Goal: Transaction & Acquisition: Obtain resource

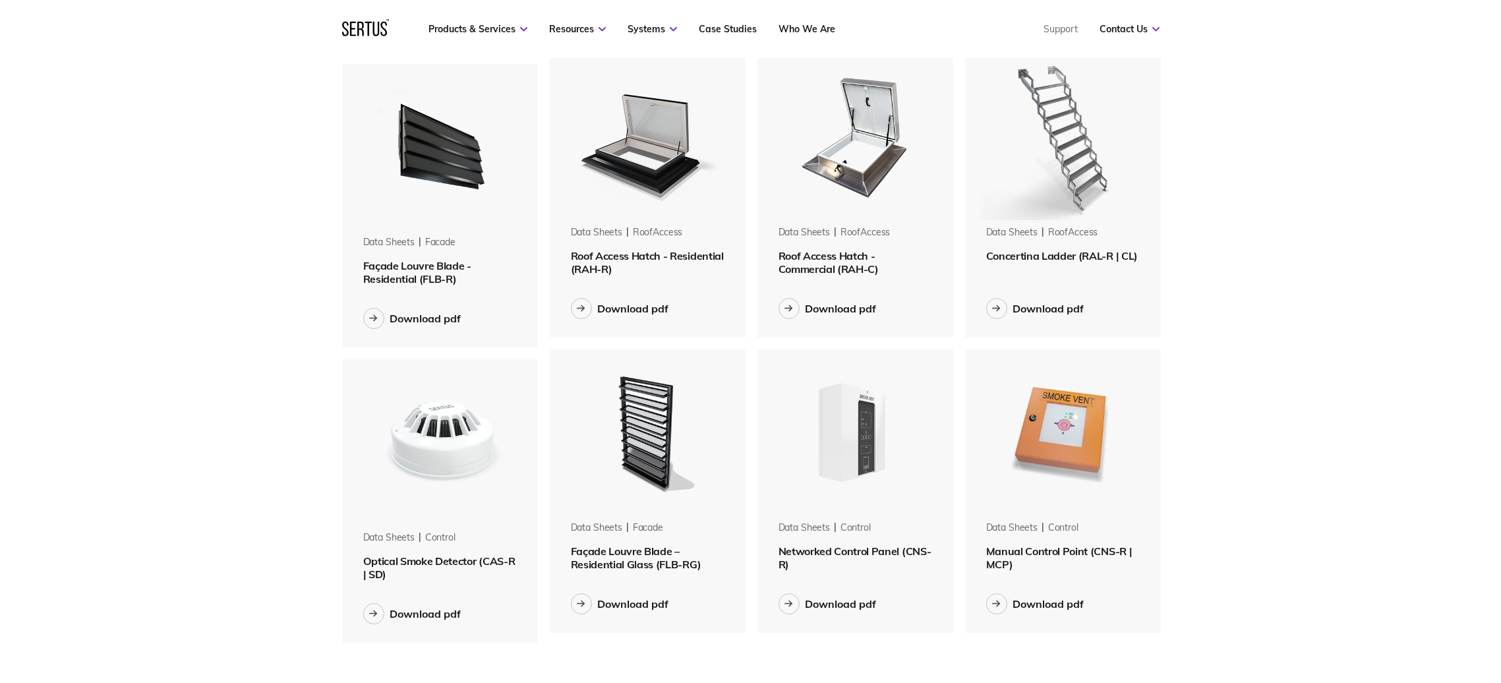
scroll to position [1285, 0]
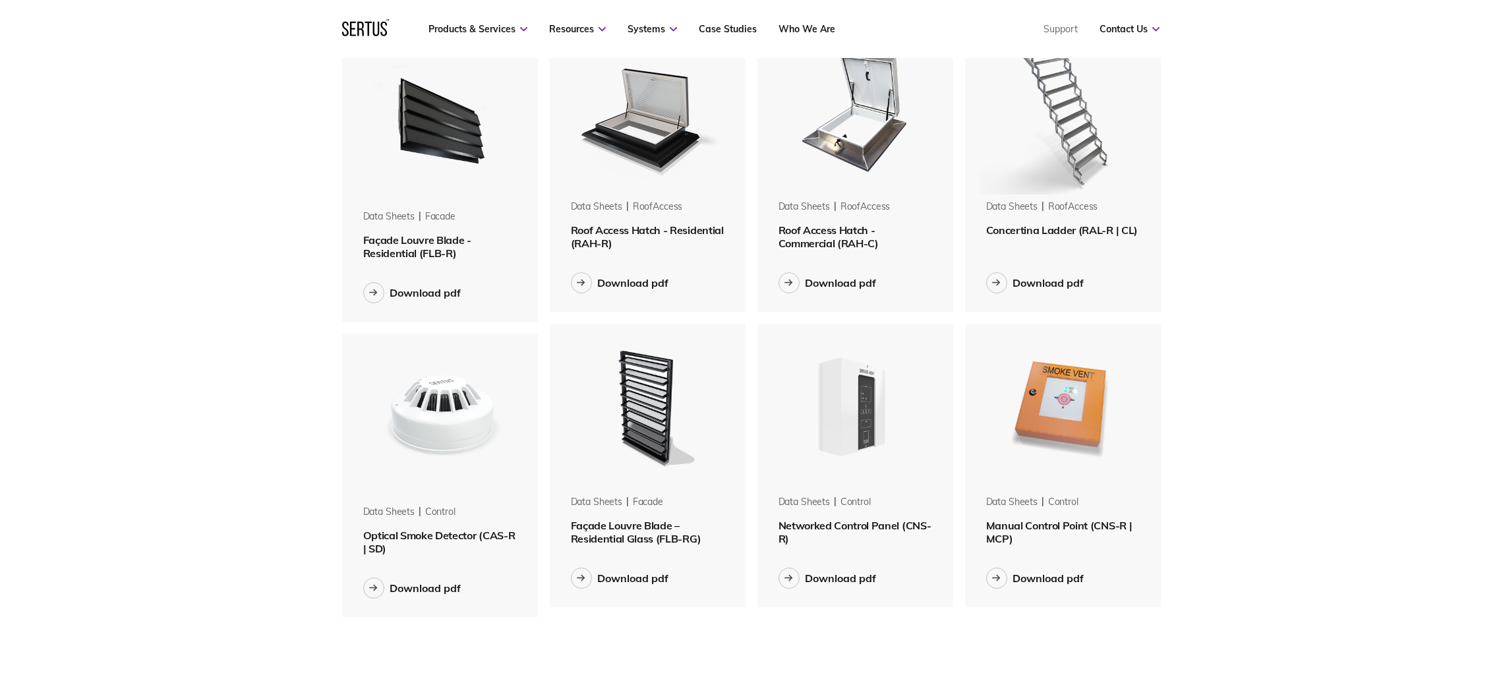
drag, startPoint x: 650, startPoint y: 200, endPoint x: 647, endPoint y: 208, distance: 8.8
click at [650, 200] on div "roofAccess" at bounding box center [658, 206] width 50 height 13
click at [621, 254] on div "Download pdf" at bounding box center [648, 283] width 154 height 58
click at [651, 153] on img at bounding box center [647, 111] width 166 height 166
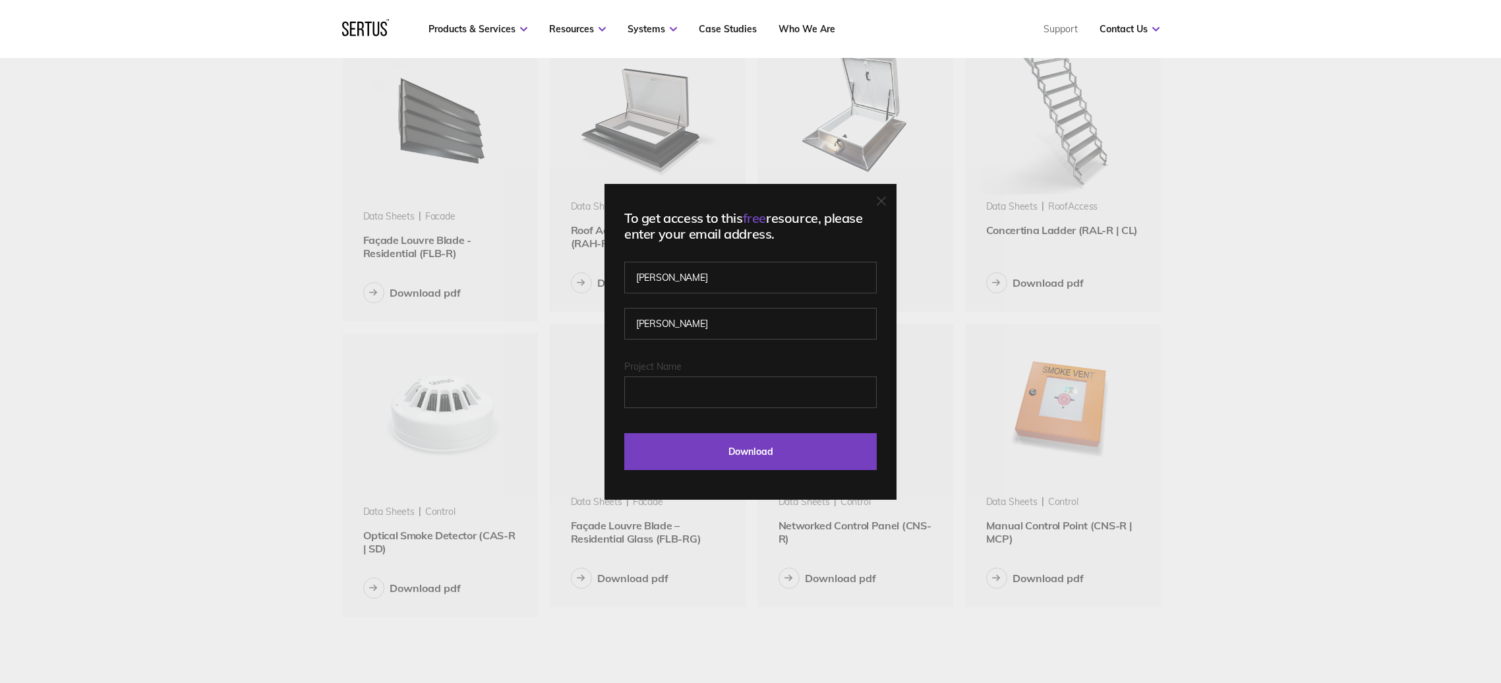
click at [574, 285] on div "To get access to this free resource, please enter your email address. [PERSON_N…" at bounding box center [750, 341] width 1501 height 683
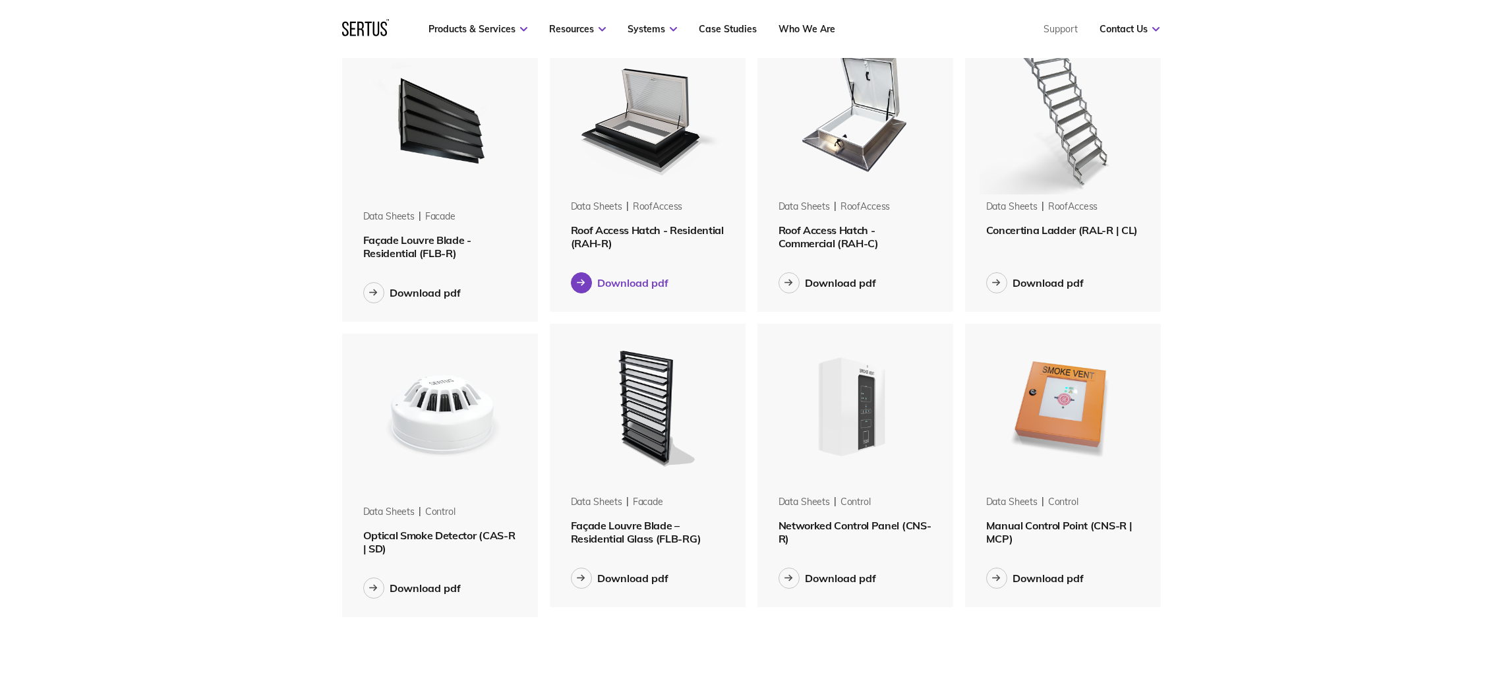
click at [614, 281] on div "Download pdf" at bounding box center [632, 282] width 71 height 13
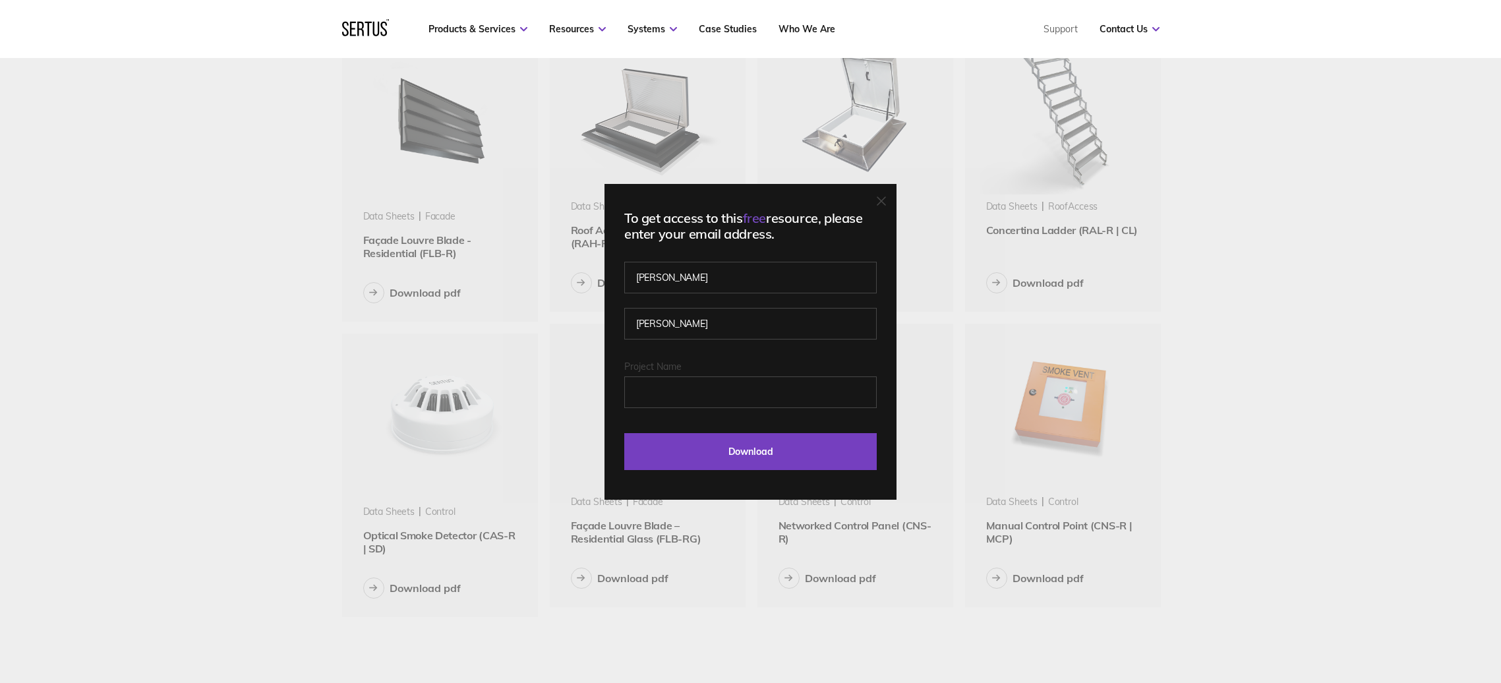
click at [610, 168] on div "To get access to this free resource, please enter your email address. [PERSON_N…" at bounding box center [750, 341] width 1501 height 683
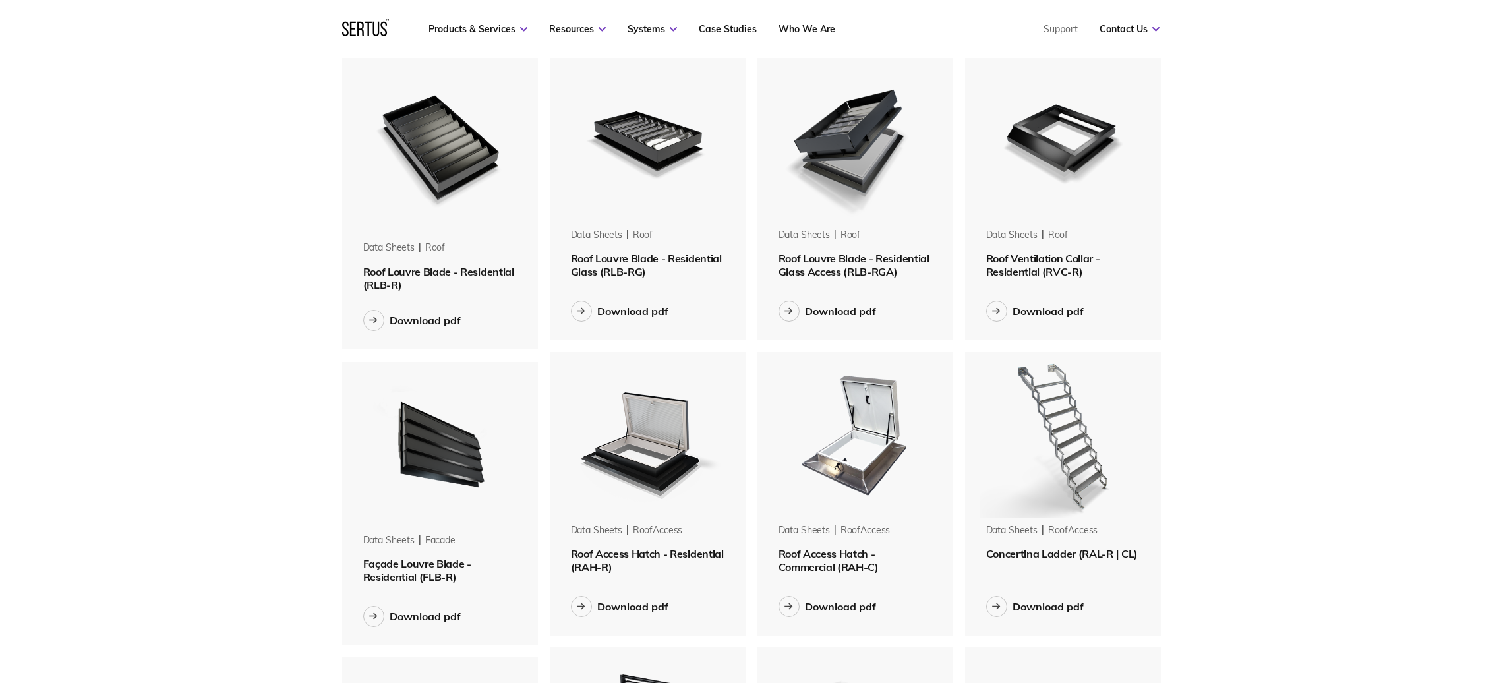
scroll to position [692, 0]
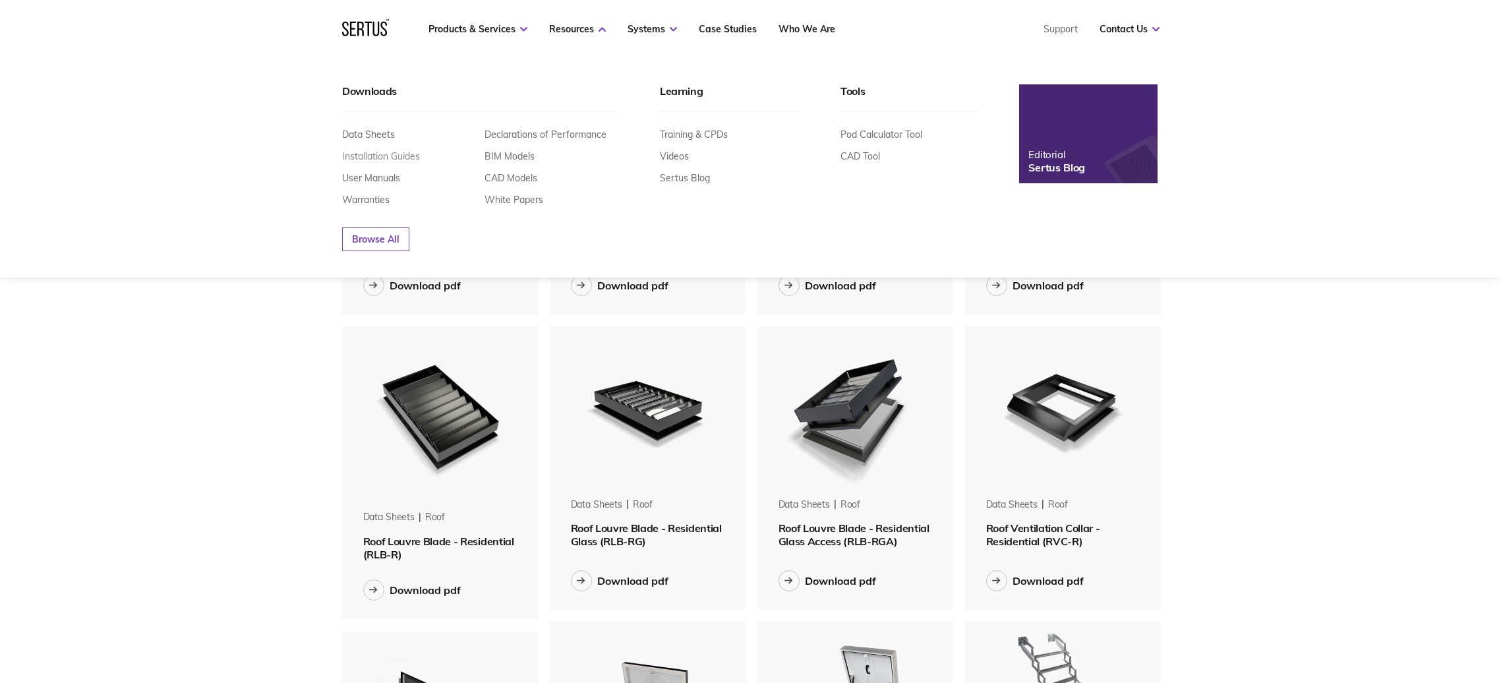
click at [401, 157] on link "Installation Guides" at bounding box center [381, 156] width 78 height 12
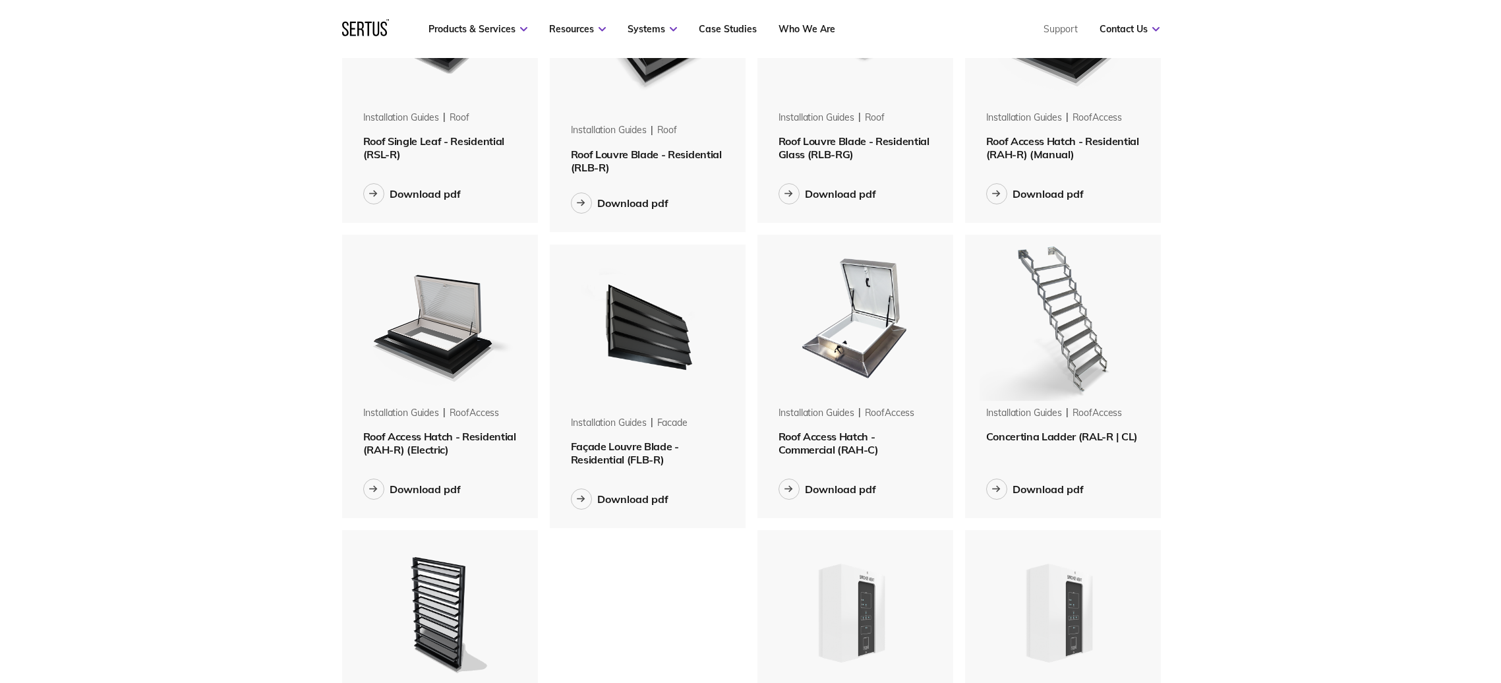
scroll to position [494, 0]
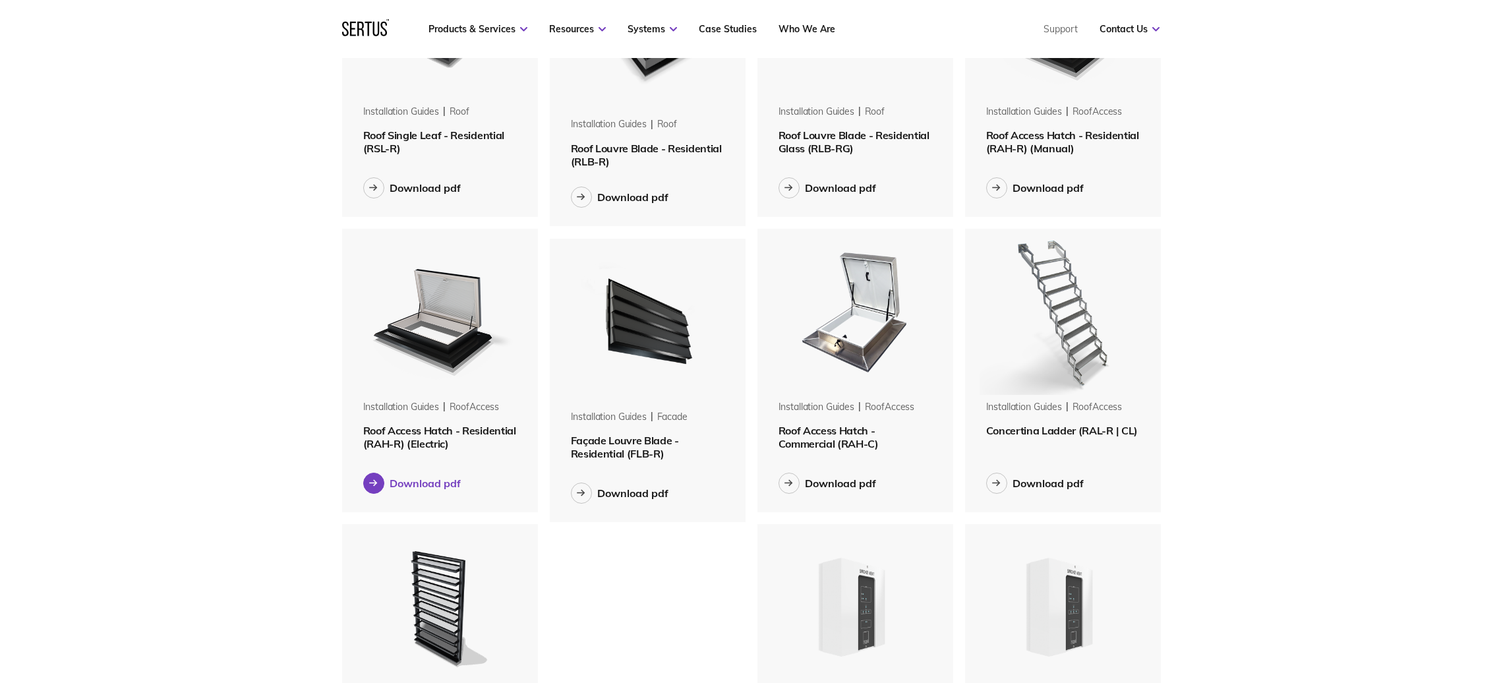
click at [430, 481] on div "Download pdf" at bounding box center [424, 482] width 71 height 13
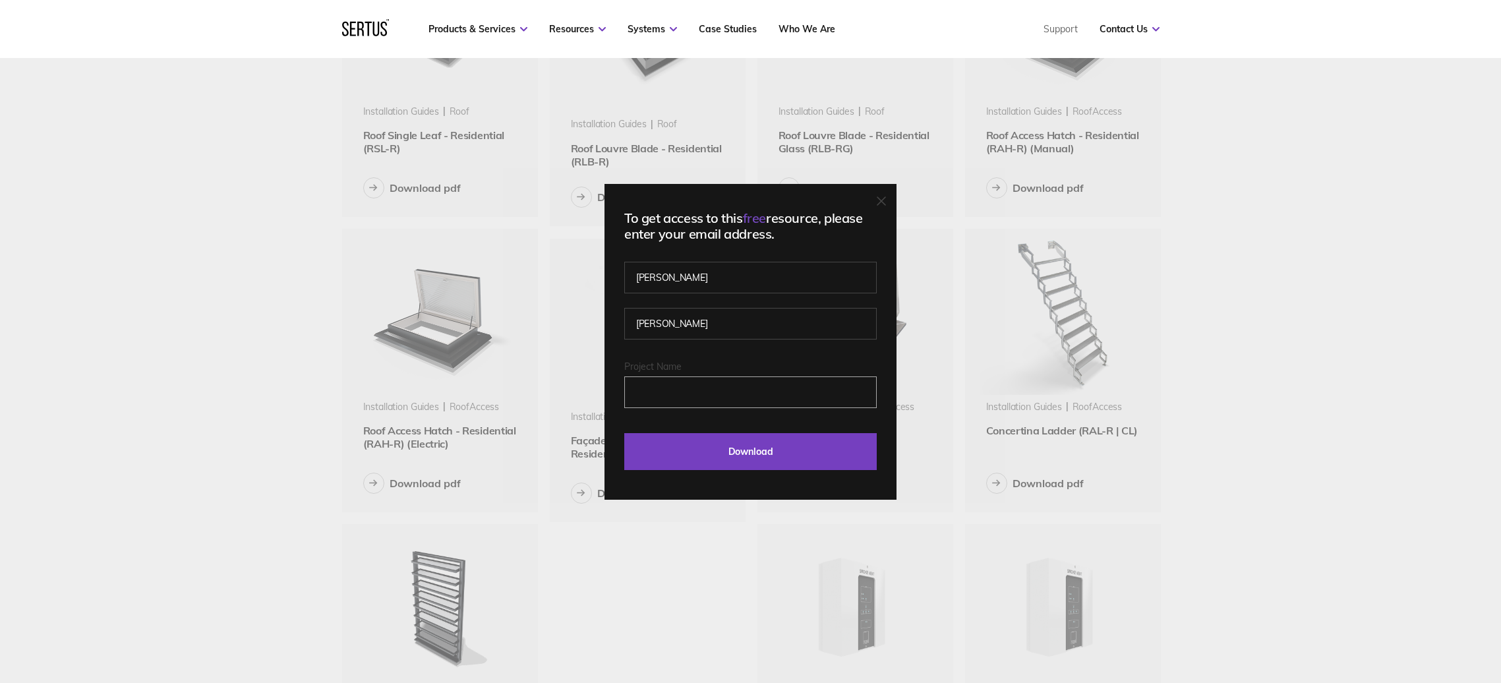
click at [681, 392] on input "Project Name" at bounding box center [750, 392] width 252 height 32
drag, startPoint x: 702, startPoint y: 301, endPoint x: 703, endPoint y: 311, distance: 9.9
click at [703, 303] on fieldset "[PERSON_NAME]" at bounding box center [750, 314] width 252 height 92
click at [746, 455] on input "Download" at bounding box center [750, 451] width 252 height 37
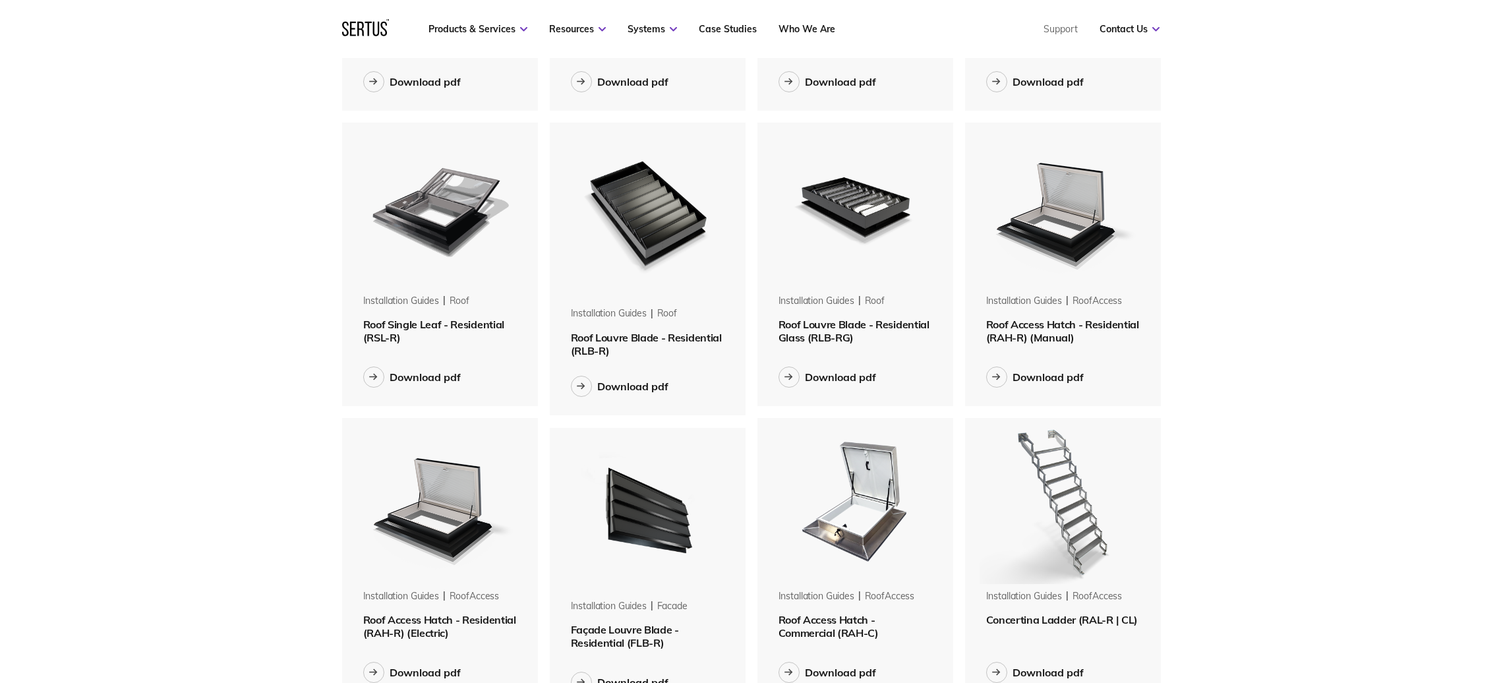
scroll to position [297, 0]
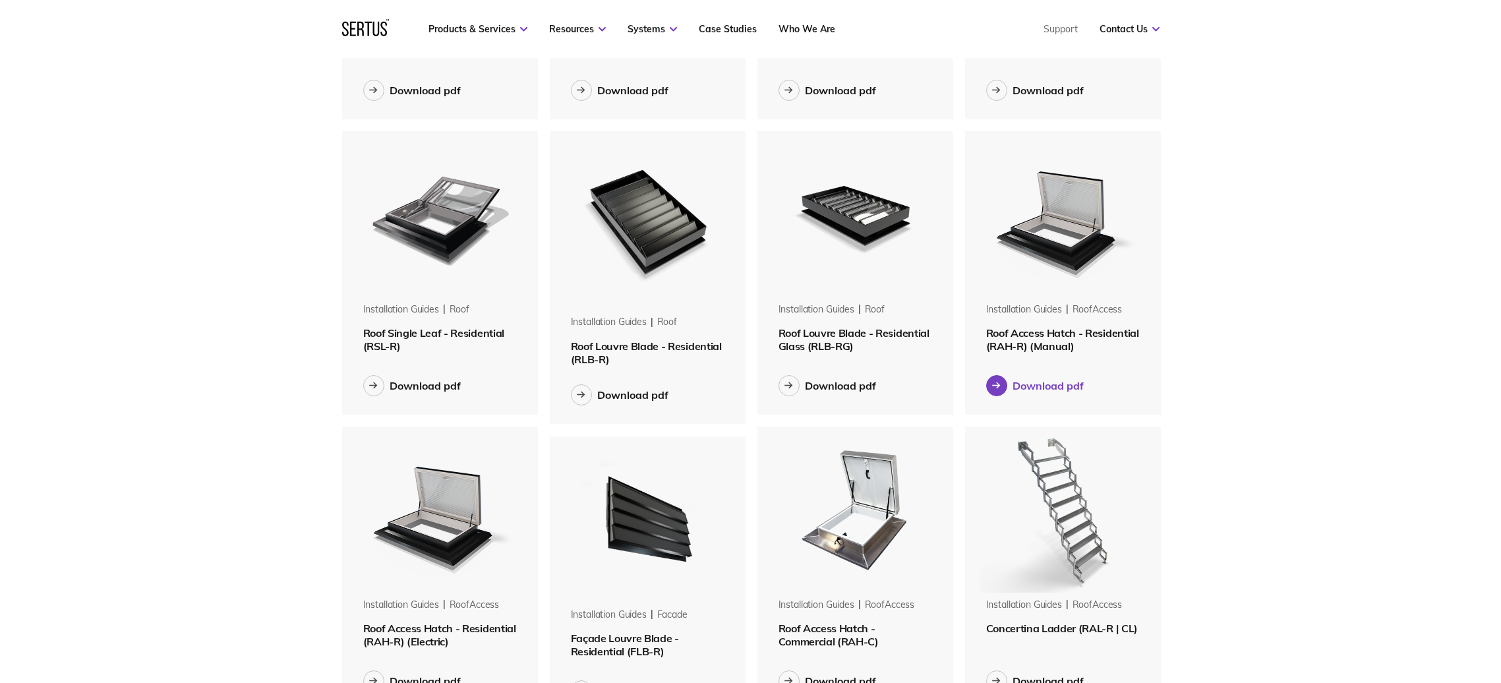
click at [1054, 382] on div "Download pdf" at bounding box center [1047, 385] width 71 height 13
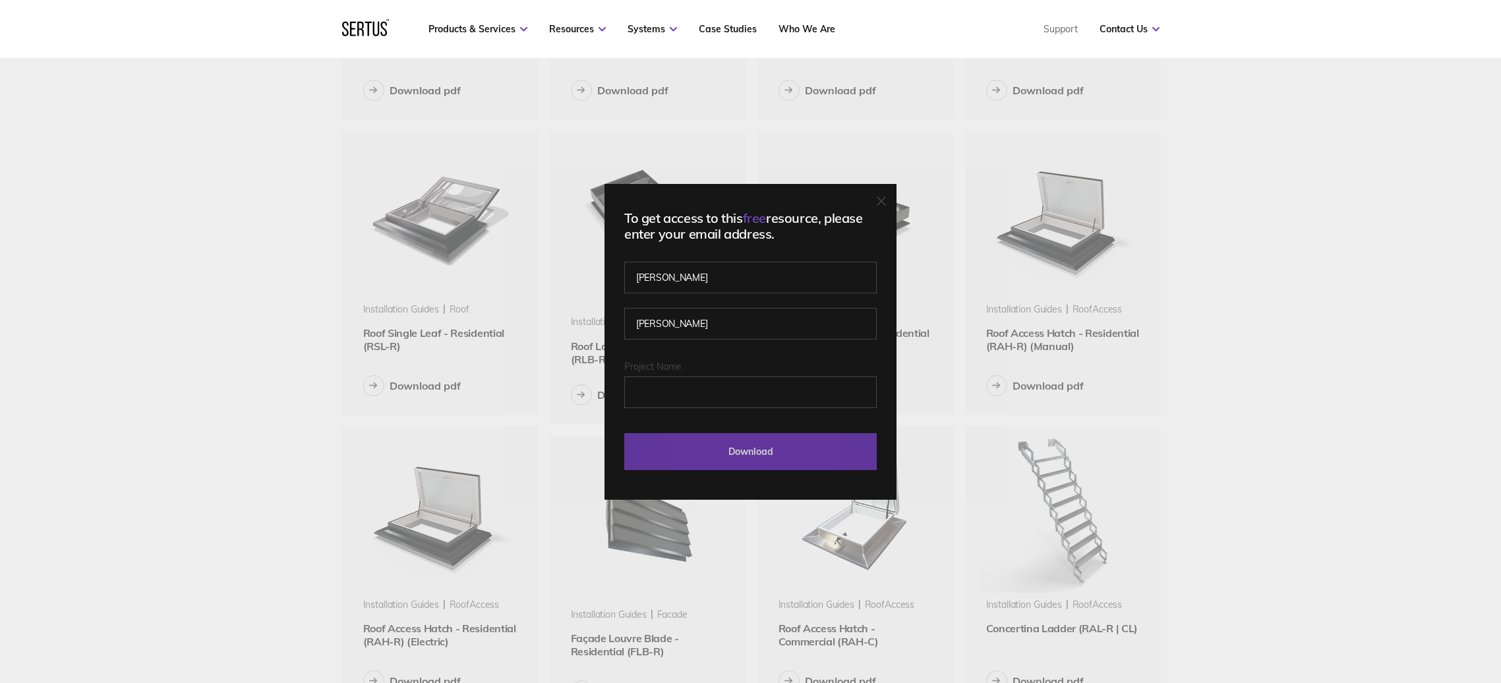
click at [790, 451] on input "Download" at bounding box center [750, 451] width 252 height 37
